Goal: Task Accomplishment & Management: Manage account settings

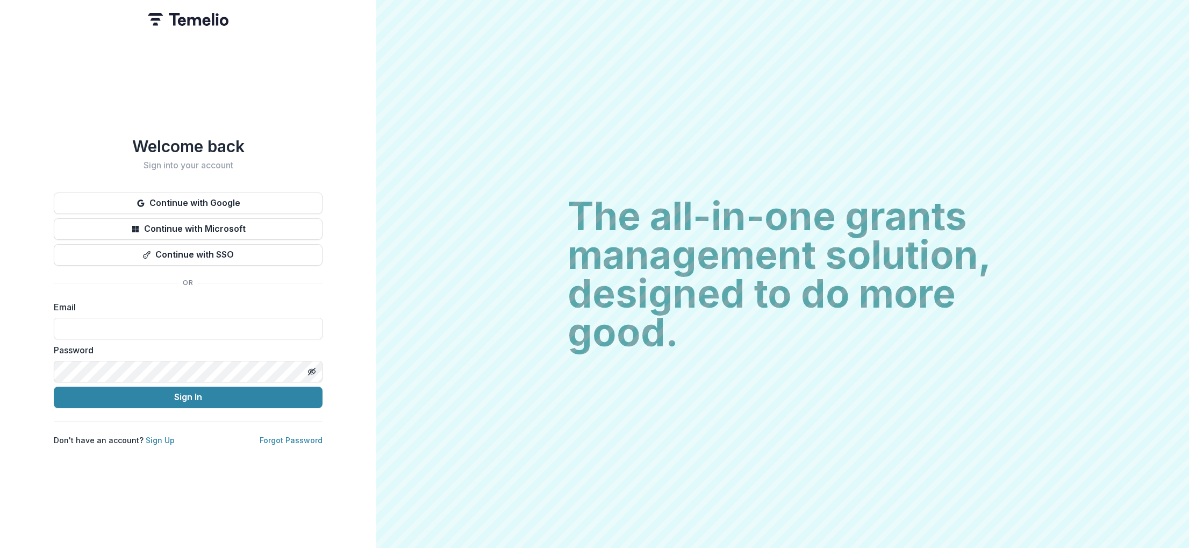
type input "**********"
click at [234, 394] on button "Sign In" at bounding box center [188, 398] width 269 height 22
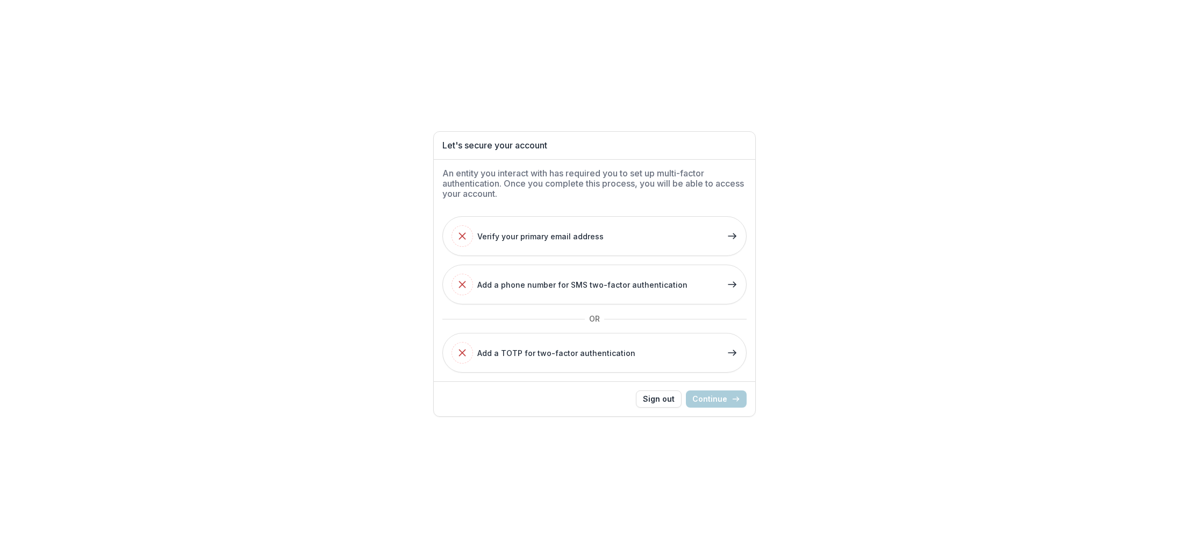
click at [180, 311] on div "Let's secure your account An entity you interact with has required you to set u…" at bounding box center [594, 274] width 1189 height 548
click at [625, 239] on button "Verify your primary email address" at bounding box center [594, 236] width 304 height 40
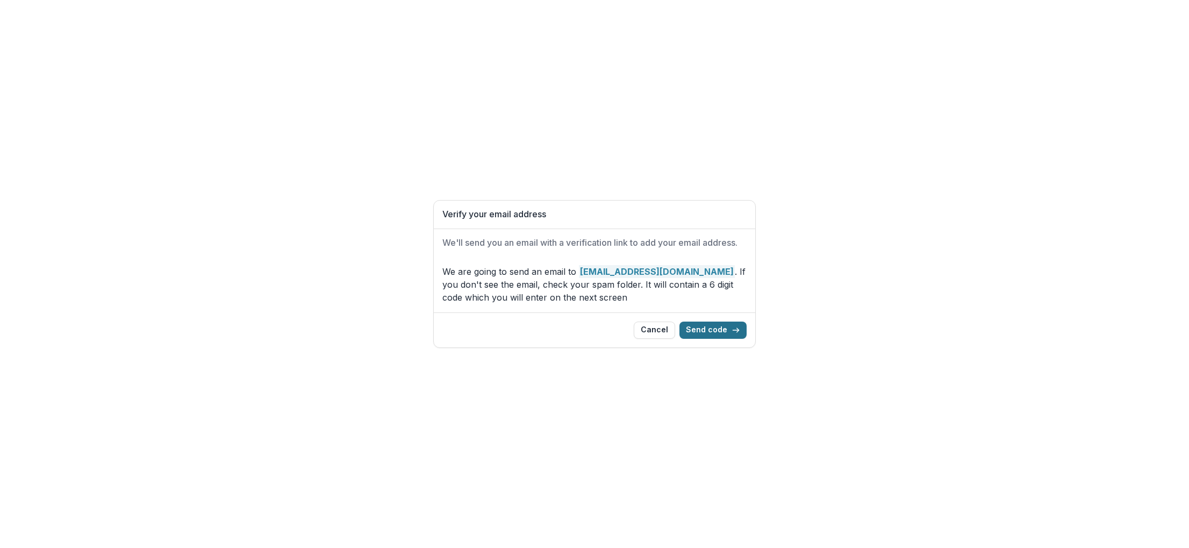
click at [719, 323] on button "Send code" at bounding box center [713, 330] width 67 height 17
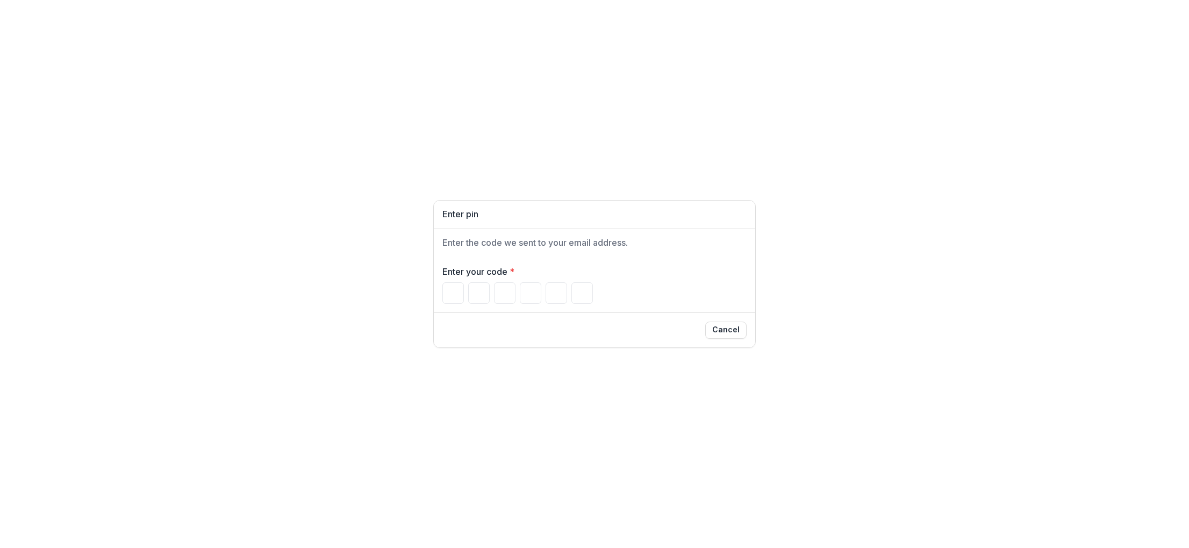
paste input "******"
type input "*"
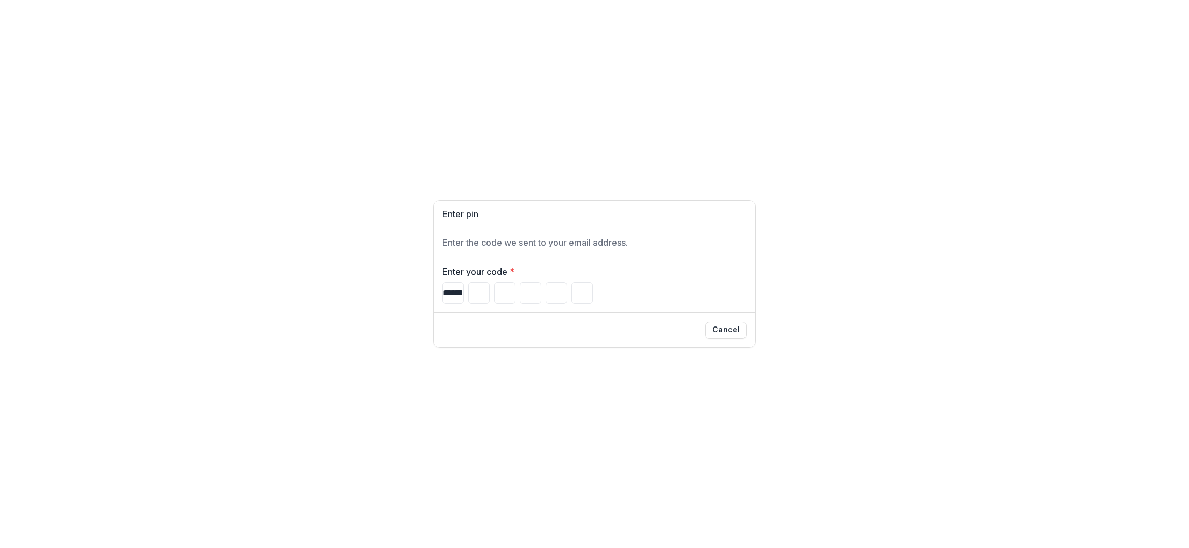
type input "*"
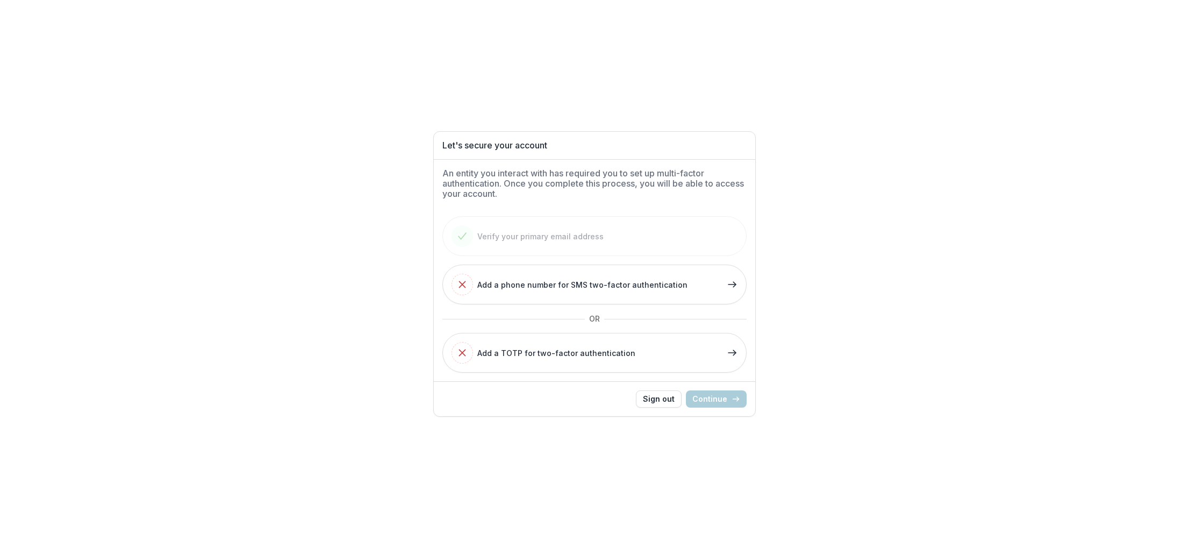
click at [357, 348] on div "Let's secure your account An entity you interact with has required you to set u…" at bounding box center [594, 274] width 1189 height 548
click at [680, 361] on button "Add a TOTP for two-factor authentication" at bounding box center [594, 353] width 304 height 40
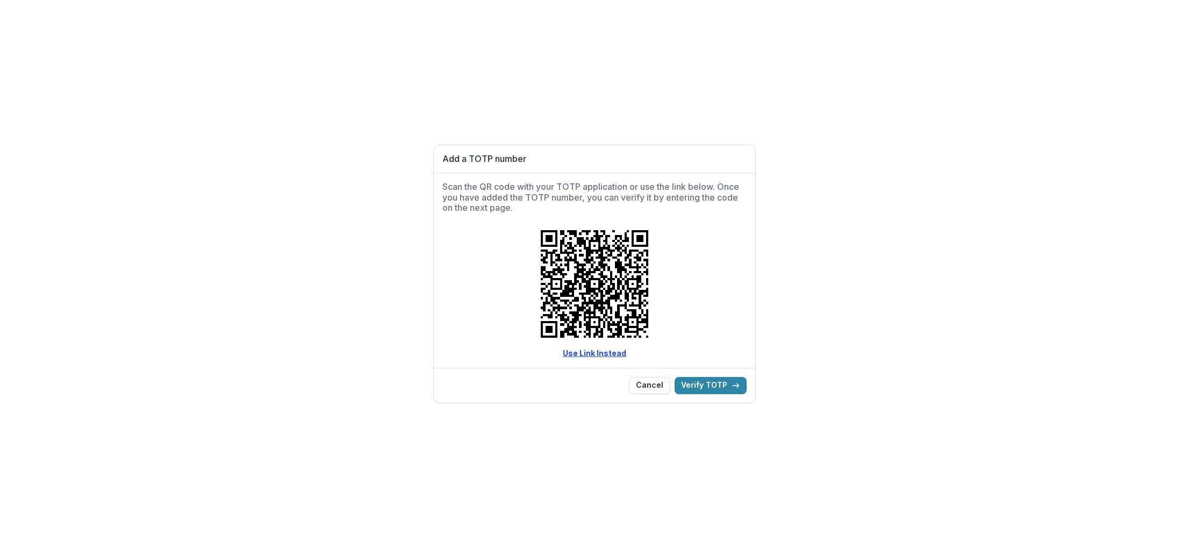
click at [584, 353] on link "Use Link Instead" at bounding box center [594, 352] width 63 height 9
click at [710, 387] on button "Verify TOTP" at bounding box center [711, 385] width 72 height 17
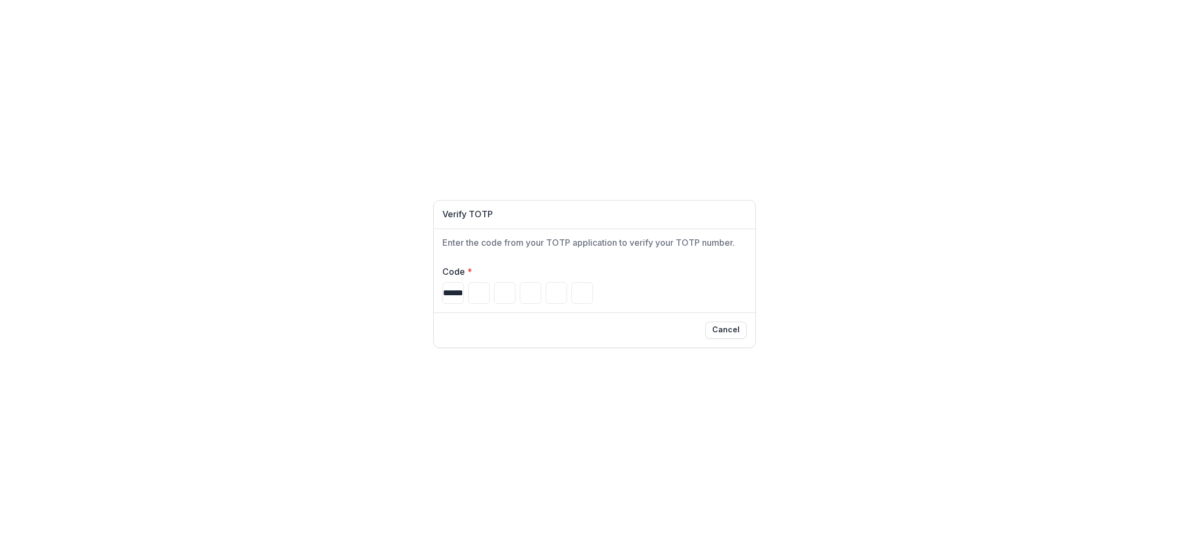
type input "*"
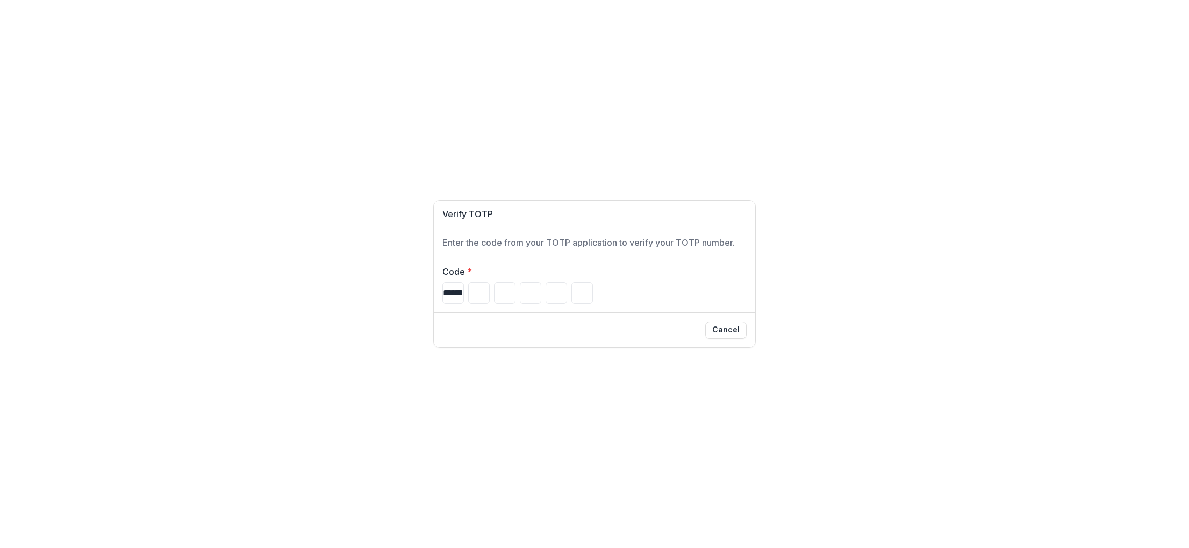
type input "*"
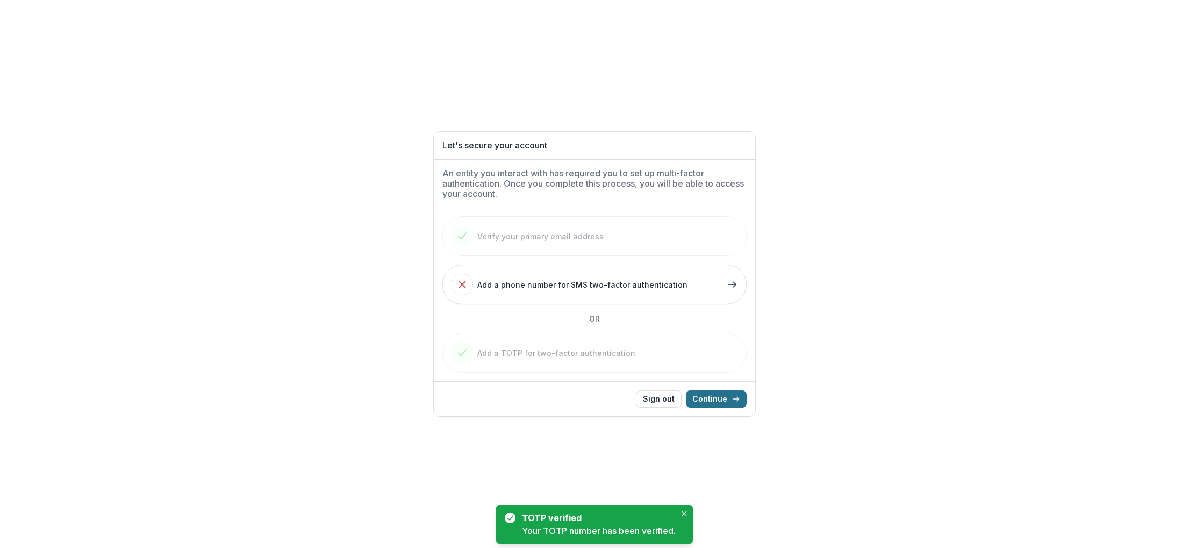
click at [720, 404] on button "Continue" at bounding box center [716, 398] width 61 height 17
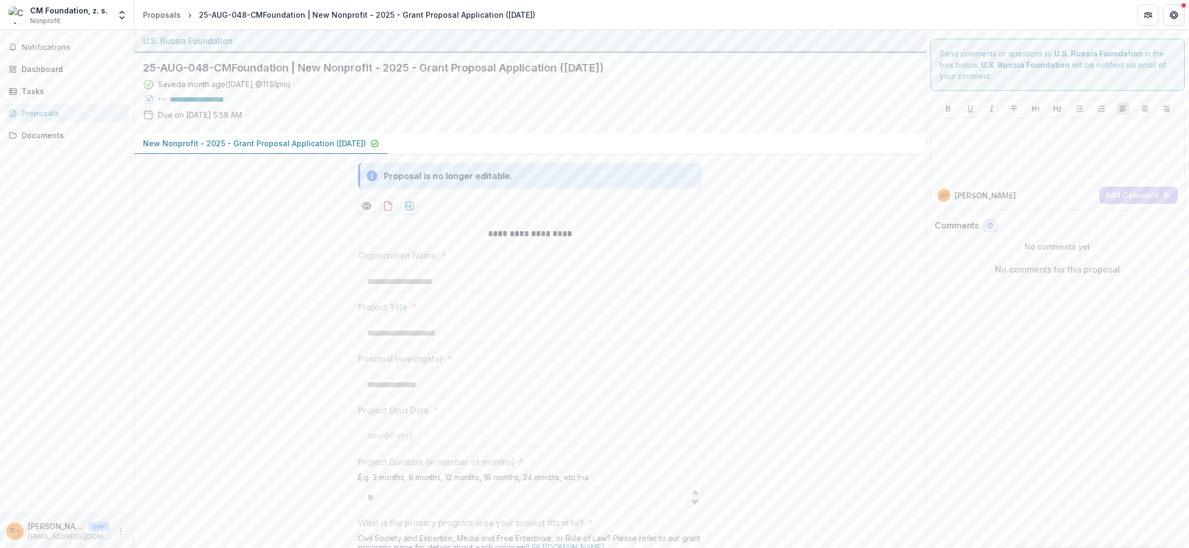
click at [47, 46] on span "Notifications" at bounding box center [74, 47] width 104 height 9
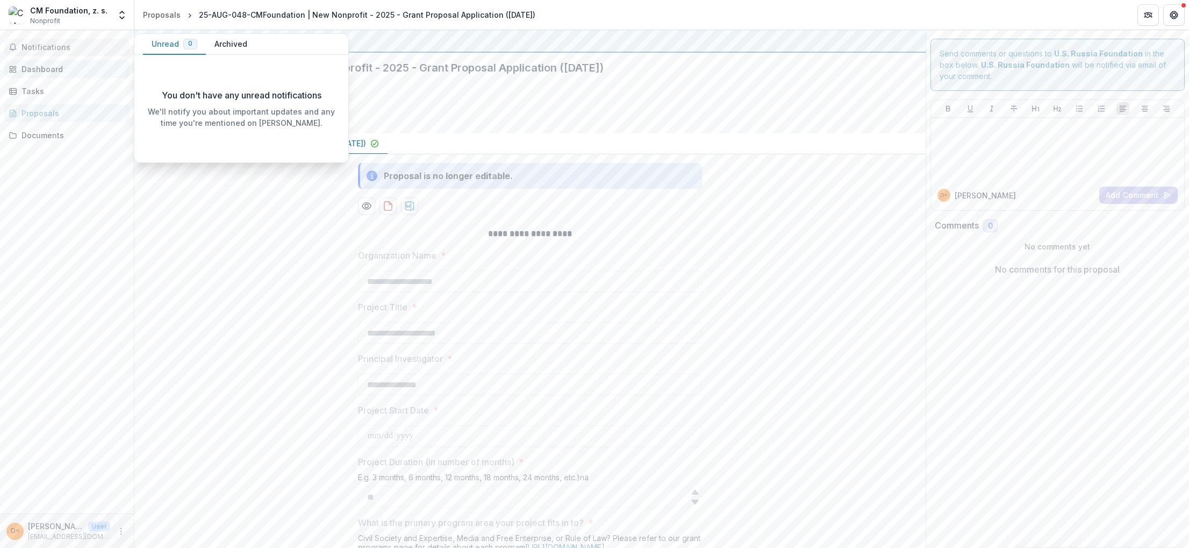
click at [45, 61] on link "Dashboard" at bounding box center [66, 69] width 125 height 18
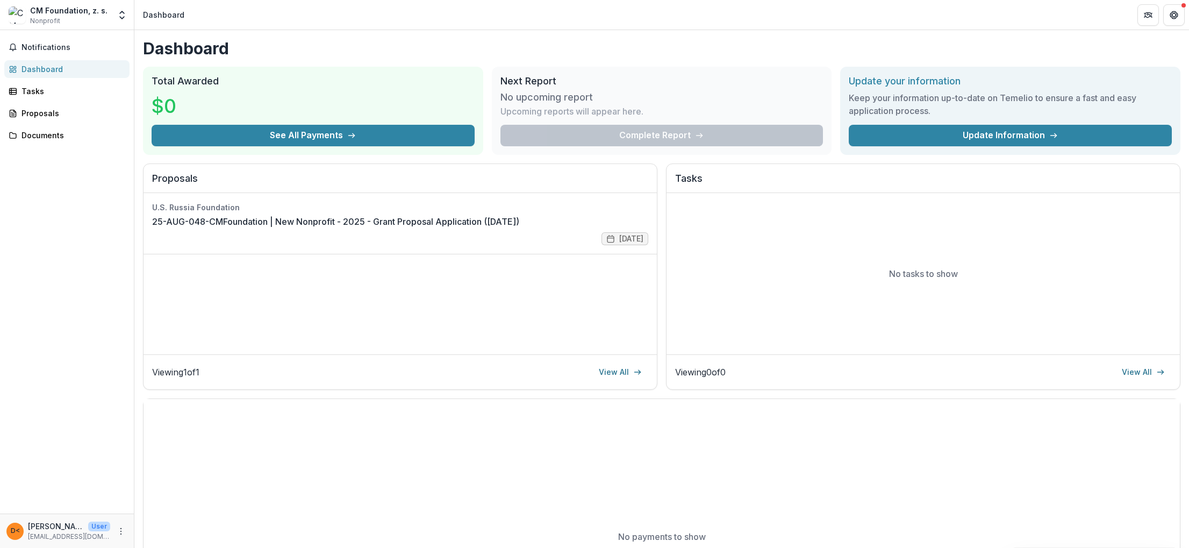
click at [49, 272] on div "Notifications Dashboard Tasks Proposals Documents" at bounding box center [67, 271] width 134 height 483
